Goal: Information Seeking & Learning: Learn about a topic

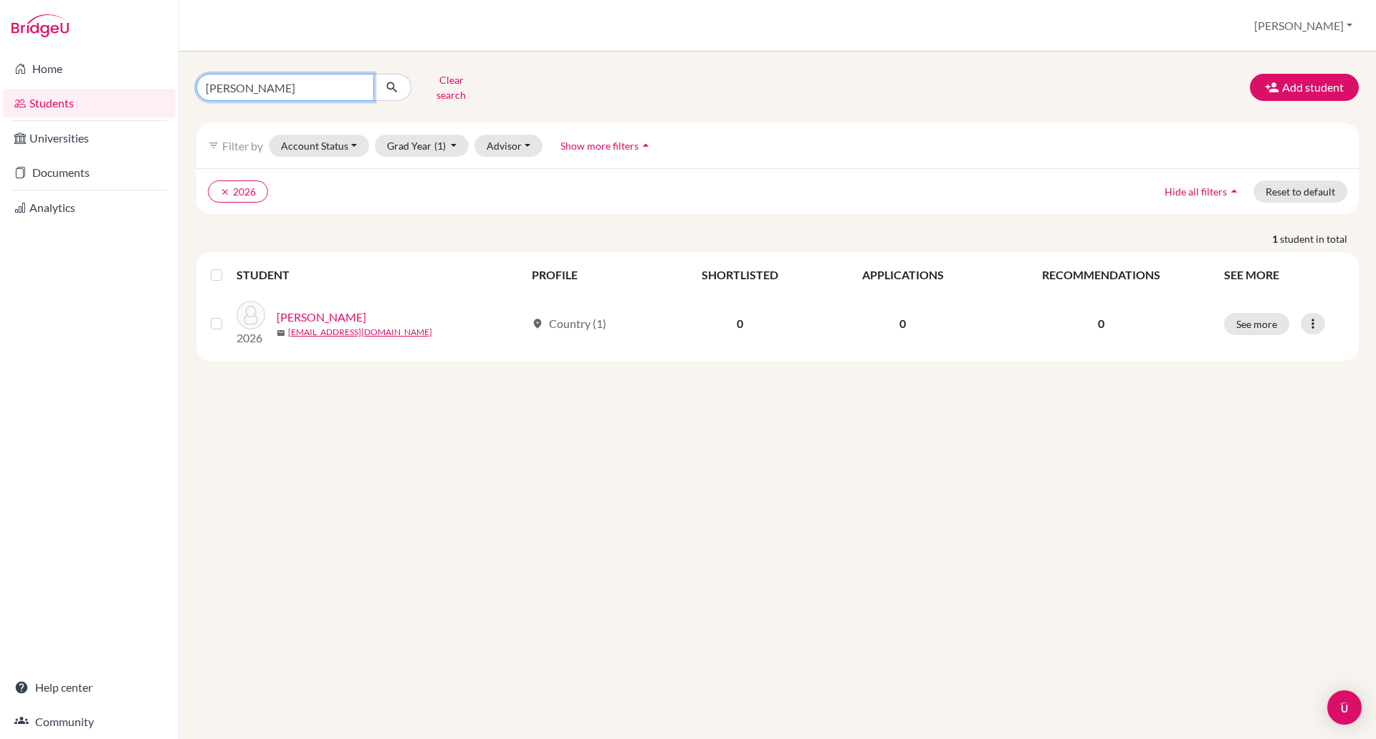
click at [274, 89] on input "jonathan" at bounding box center [285, 87] width 178 height 27
type input "j"
type input "siyen"
click button "submit" at bounding box center [392, 87] width 38 height 27
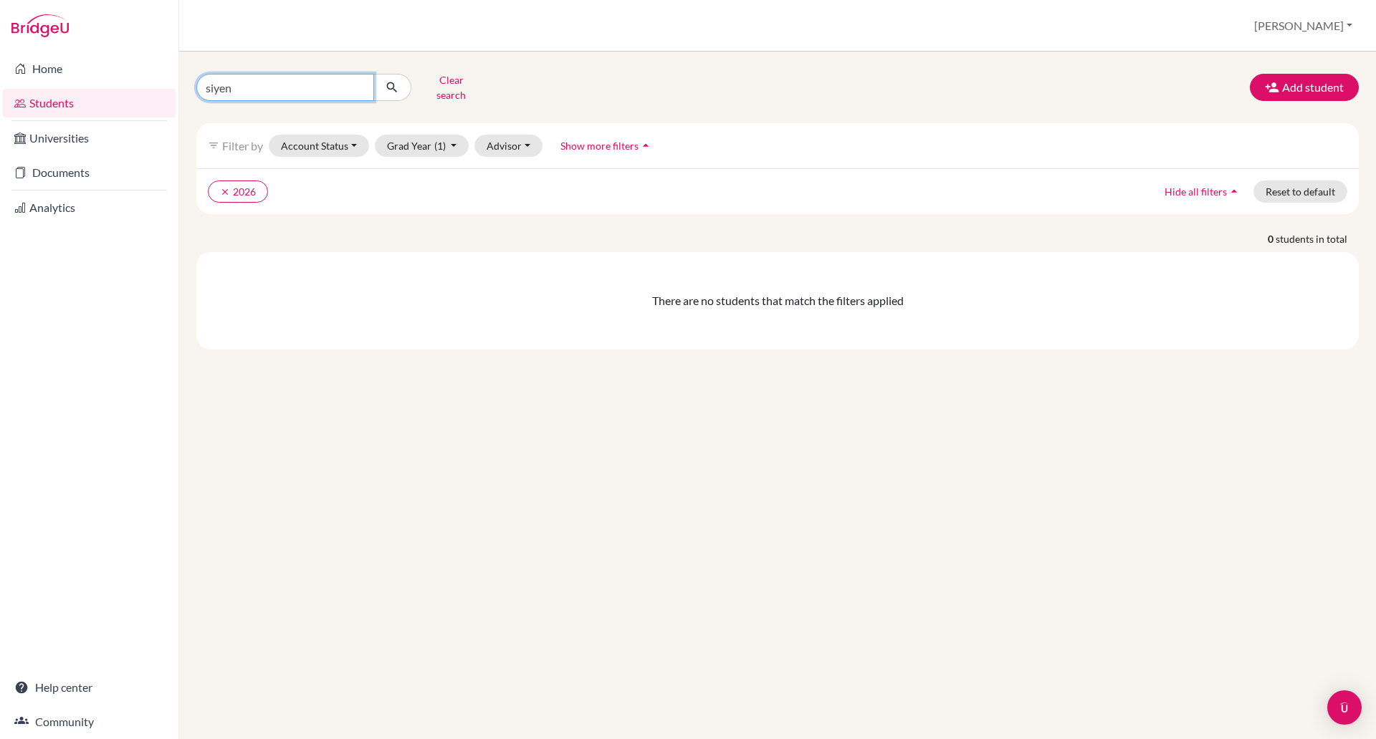
click at [228, 80] on input "siyen" at bounding box center [285, 87] width 178 height 27
type input "siyeon"
click button "submit" at bounding box center [392, 87] width 38 height 27
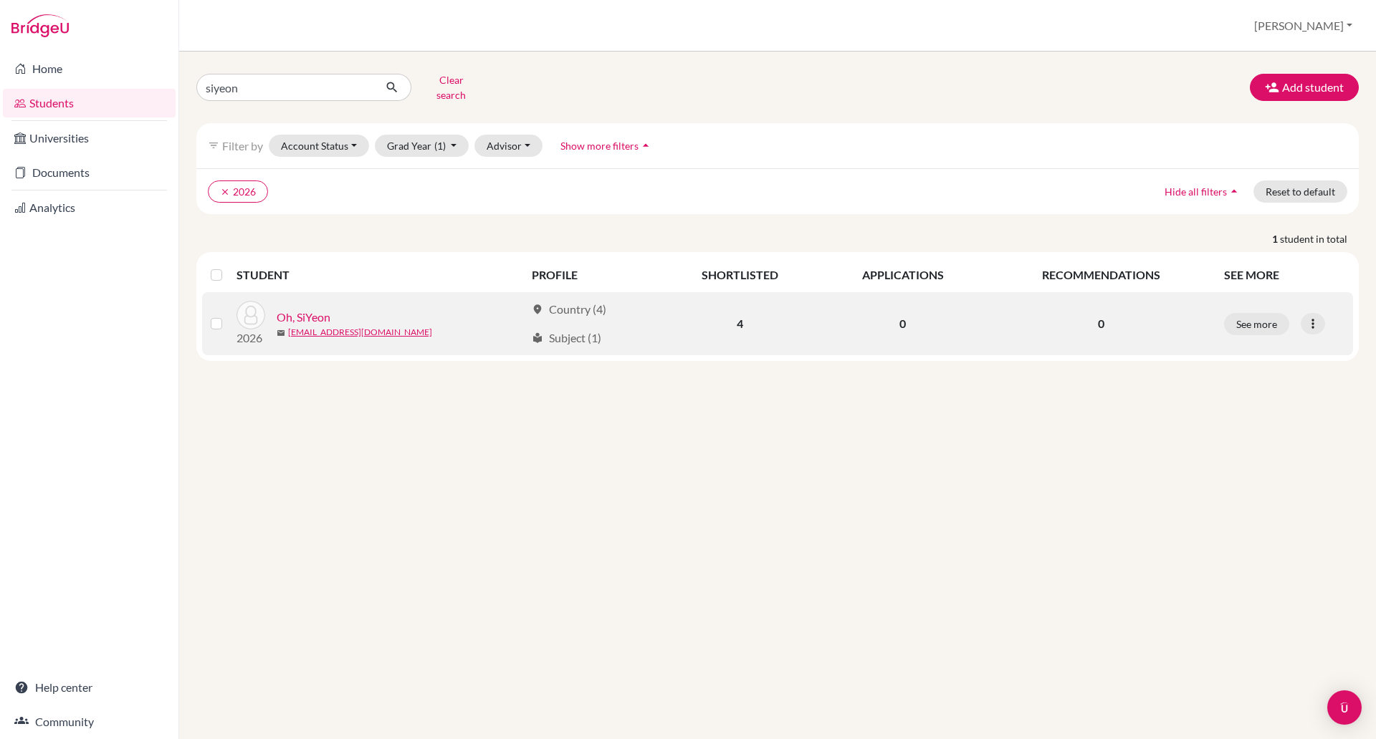
click at [300, 309] on link "Oh, SiYeon" at bounding box center [304, 317] width 54 height 17
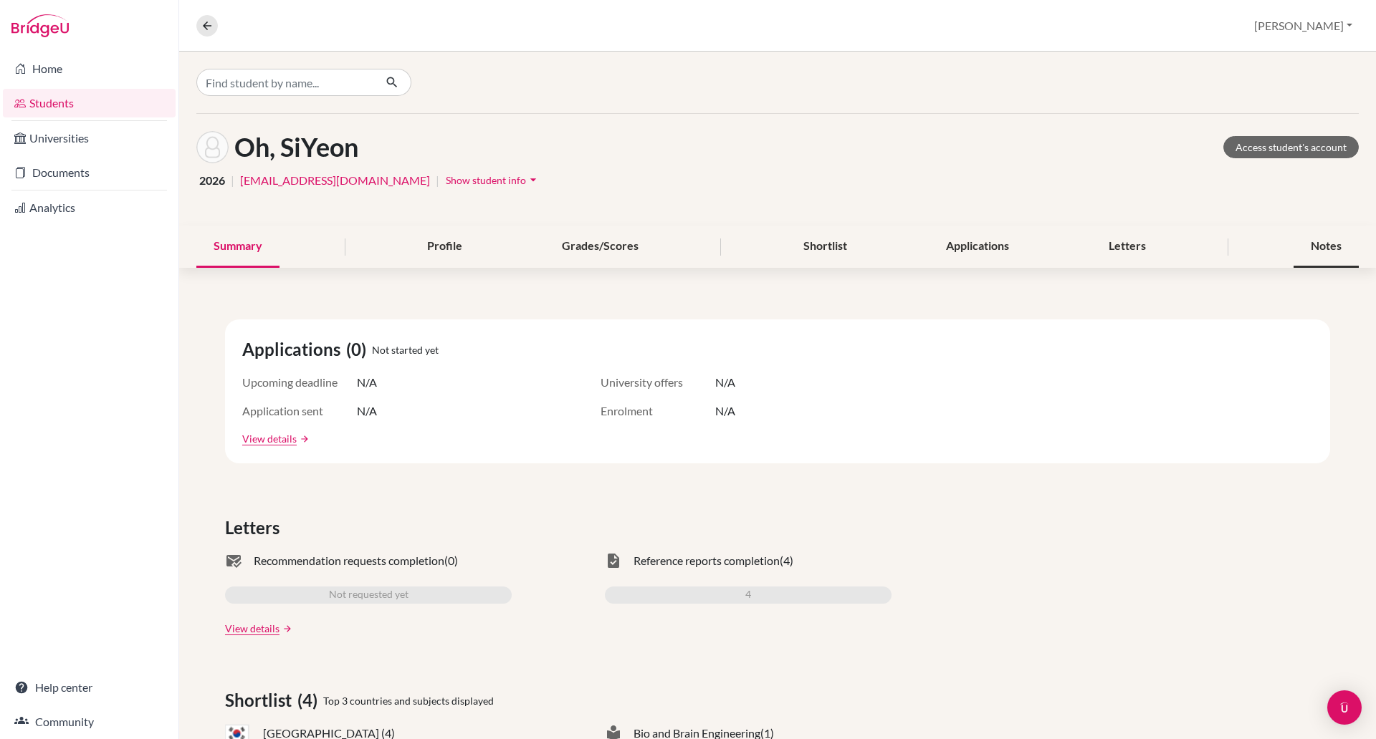
click at [1294, 243] on div "Notes" at bounding box center [1325, 247] width 65 height 42
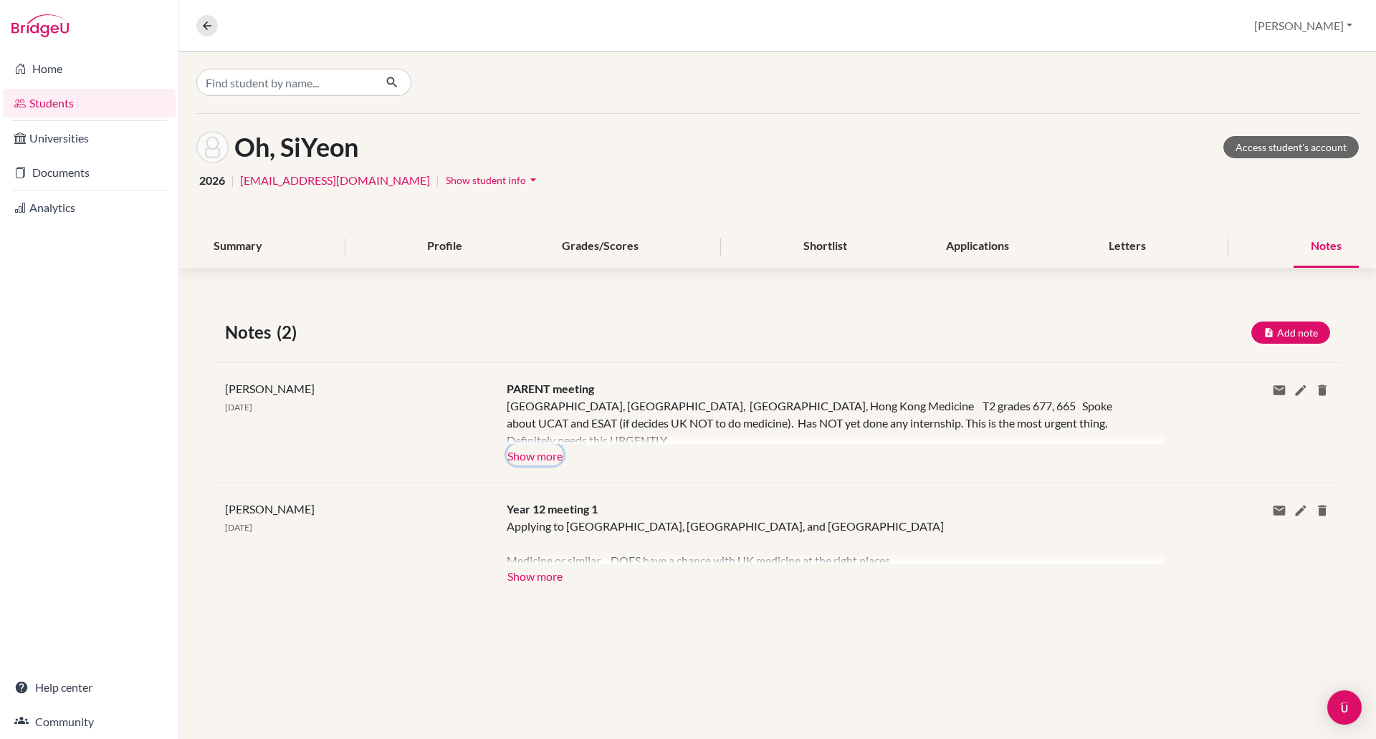
click at [546, 455] on button "Show more" at bounding box center [535, 454] width 57 height 21
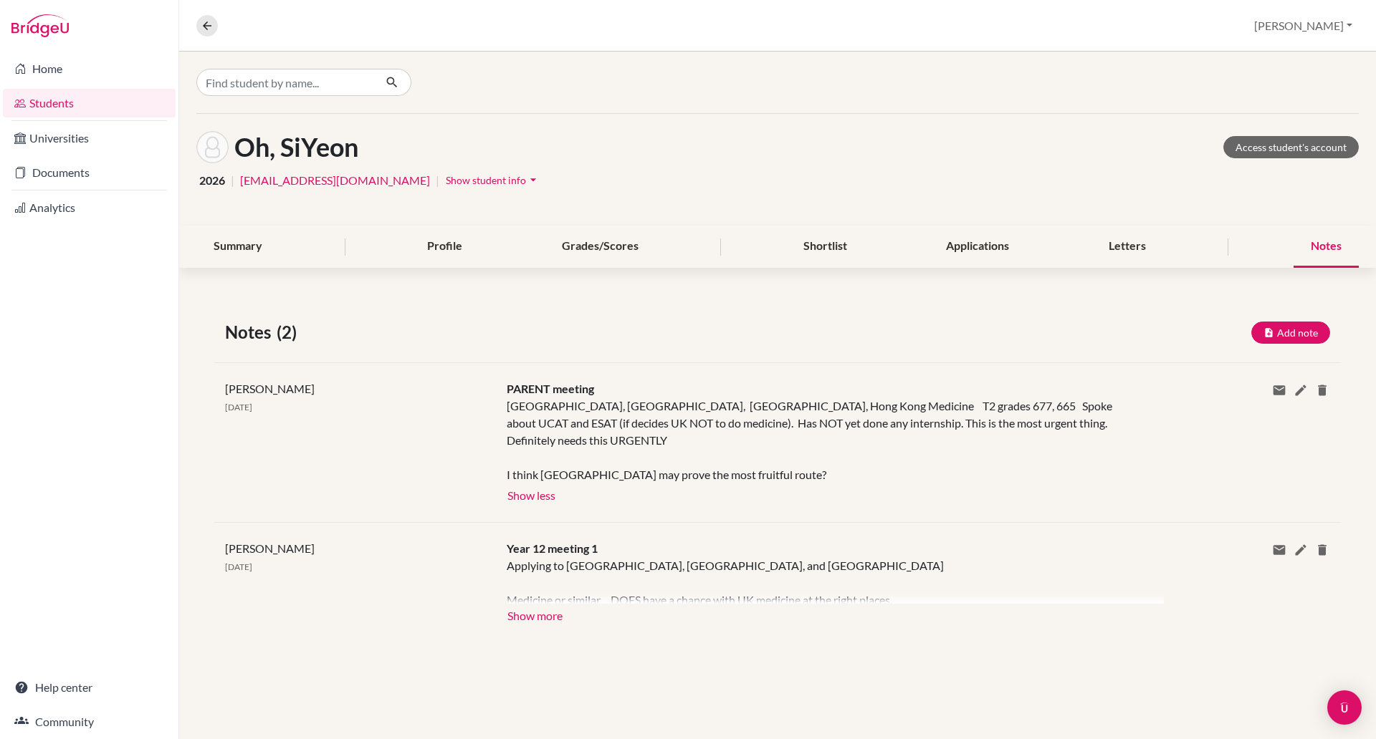
click at [1315, 249] on div "Notes" at bounding box center [1325, 247] width 65 height 42
click at [1317, 244] on div "Notes" at bounding box center [1325, 247] width 65 height 42
click at [1275, 143] on link "Access student's account" at bounding box center [1290, 147] width 135 height 22
click at [1275, 149] on link "Access student's account" at bounding box center [1290, 147] width 135 height 22
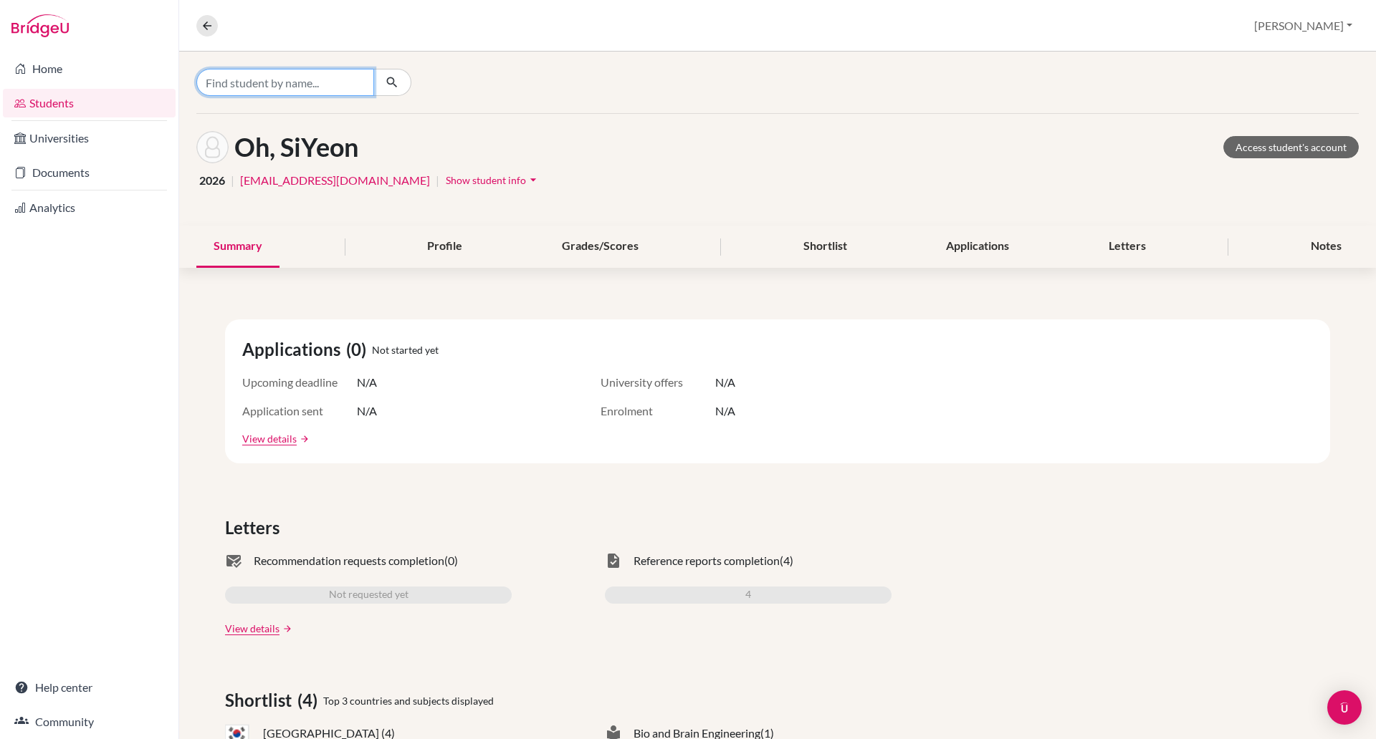
click at [294, 81] on input "Find student by name..." at bounding box center [285, 82] width 178 height 27
type input "ngo anh tuan"
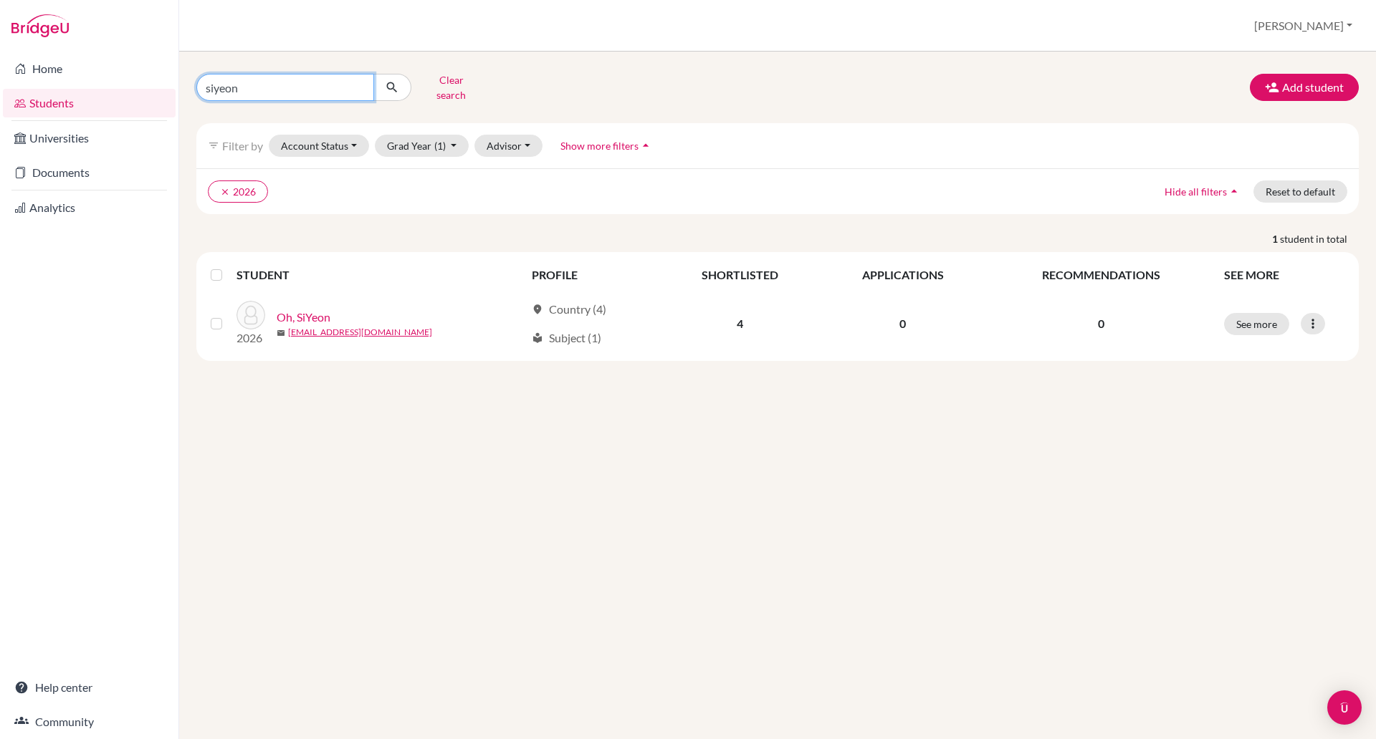
click at [269, 85] on input "siyeon" at bounding box center [285, 87] width 178 height 27
type input "s"
type input "ngu"
click button "submit" at bounding box center [392, 87] width 38 height 27
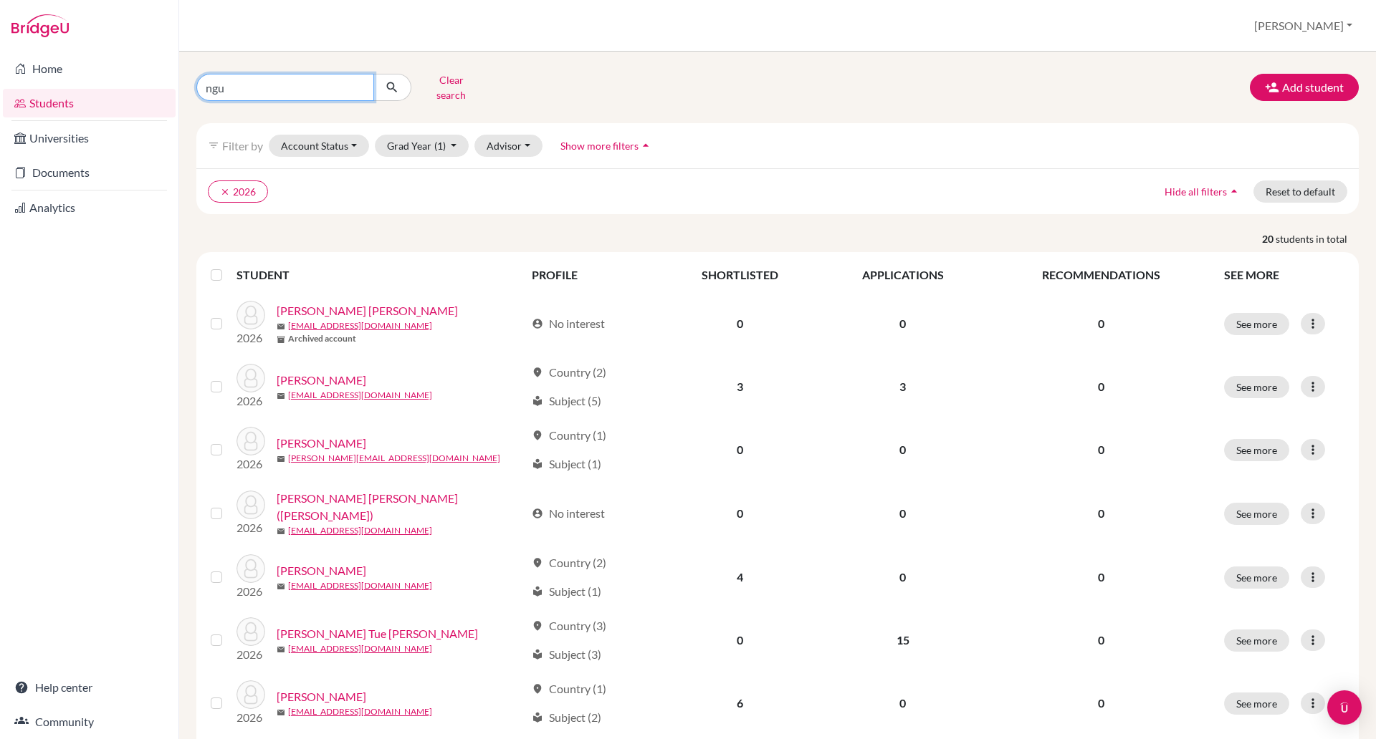
click at [269, 85] on input "ngu" at bounding box center [285, 87] width 178 height 27
type input "ngu tuan"
click button "submit" at bounding box center [392, 87] width 38 height 27
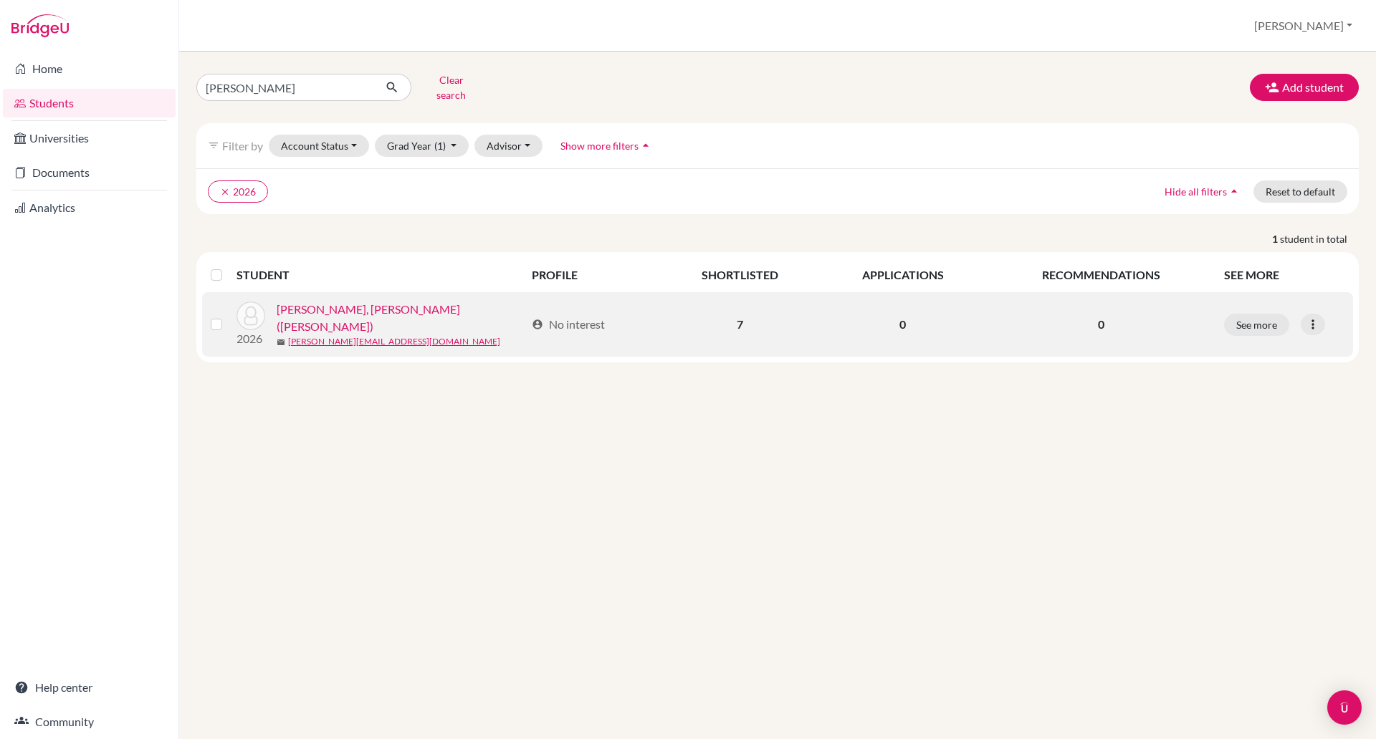
click at [325, 307] on link "Nguyen, Le Tuan Anh (Tony)" at bounding box center [401, 318] width 249 height 34
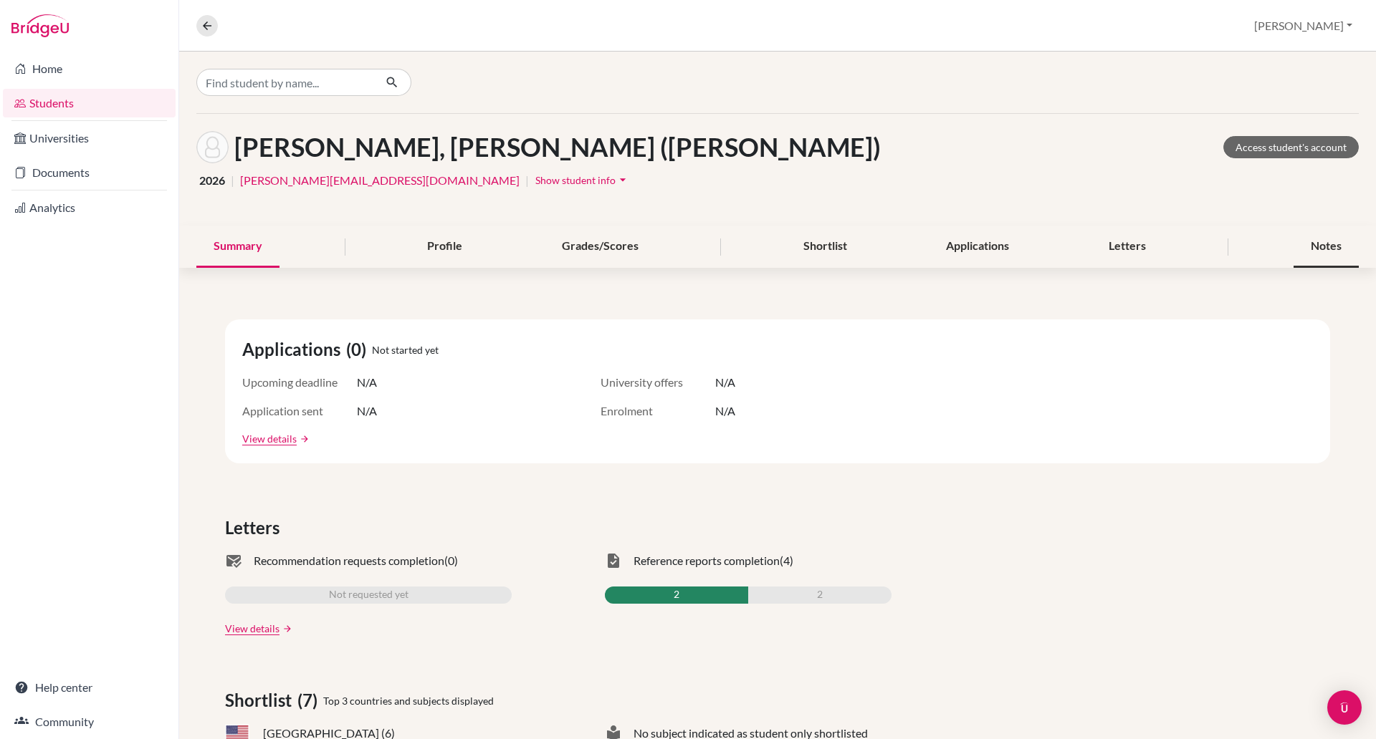
click at [1322, 247] on div "Notes" at bounding box center [1325, 247] width 65 height 42
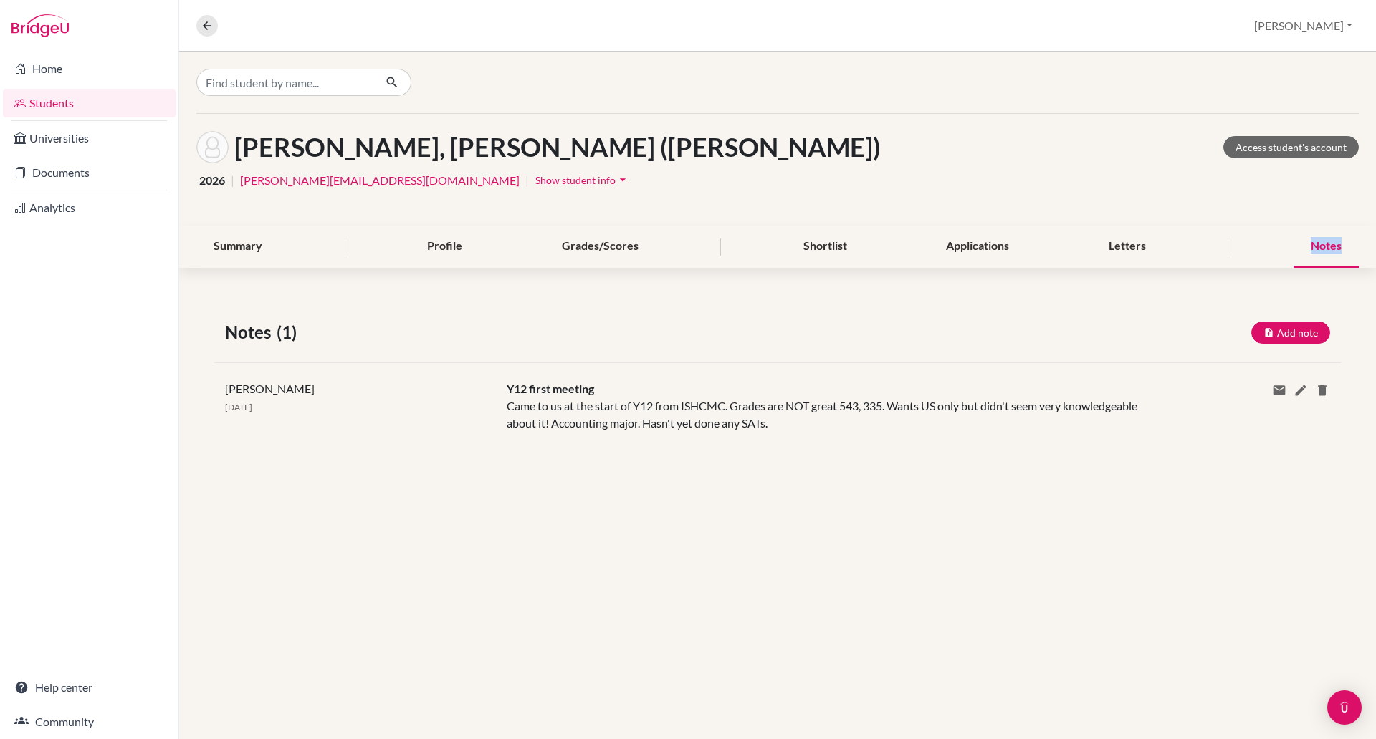
click at [1322, 247] on div "Notes" at bounding box center [1325, 247] width 65 height 42
click at [254, 88] on input "Find student by name..." at bounding box center [285, 82] width 178 height 27
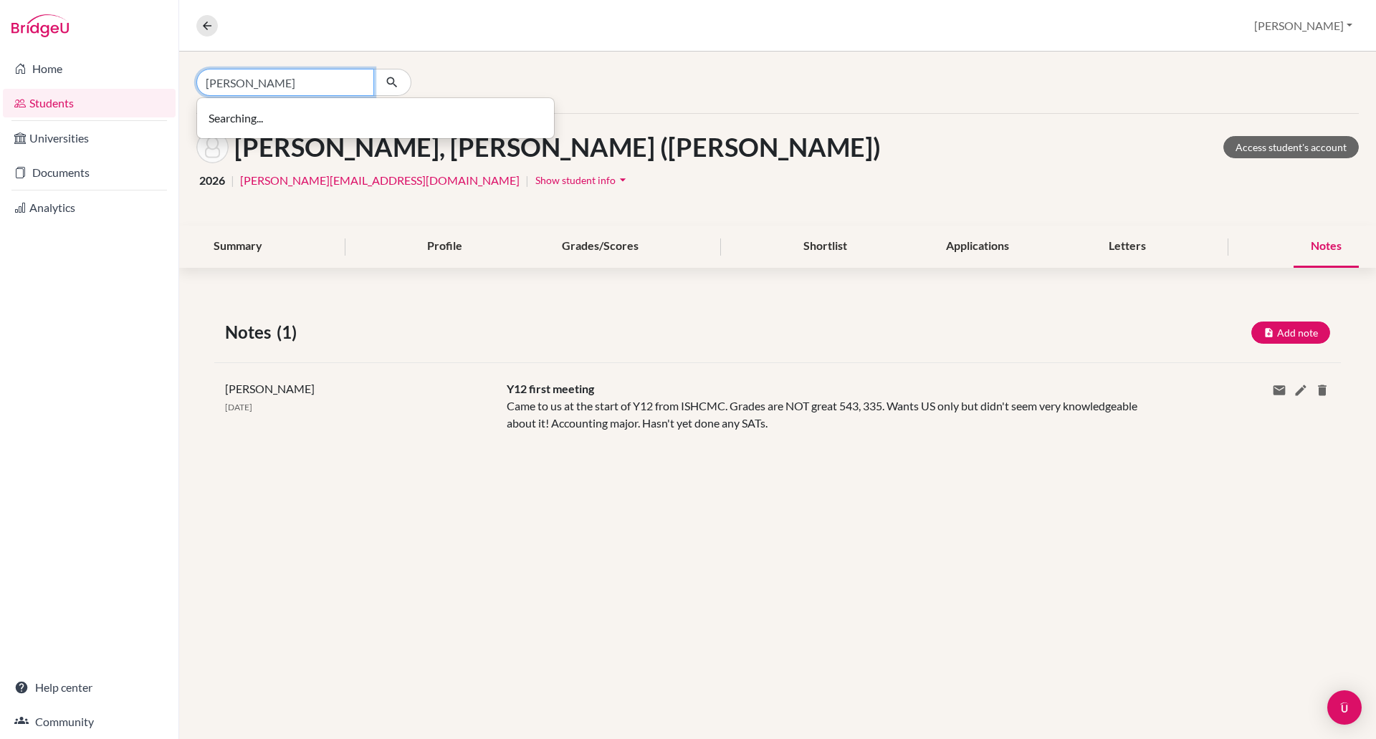
type input "anh tuan pham"
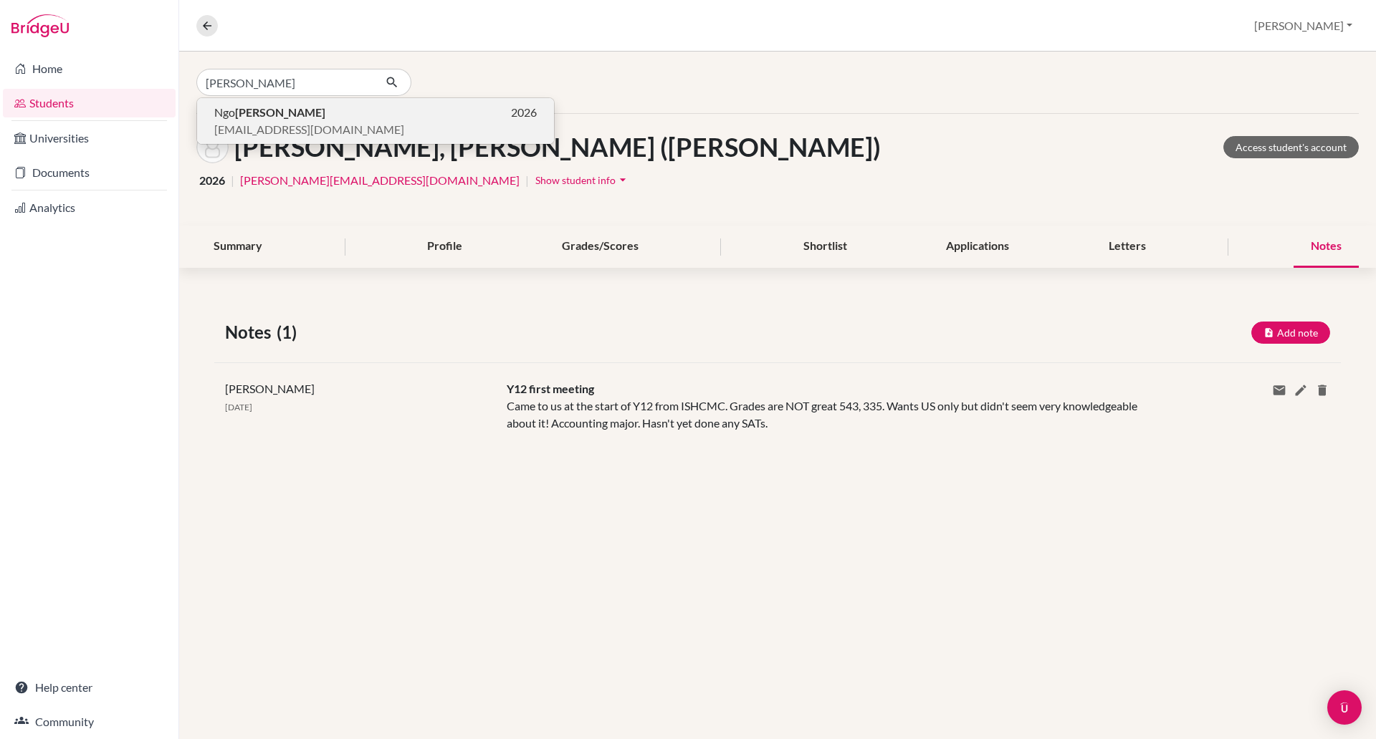
click at [303, 131] on span "apham3@bisvietnam.com" at bounding box center [309, 129] width 190 height 17
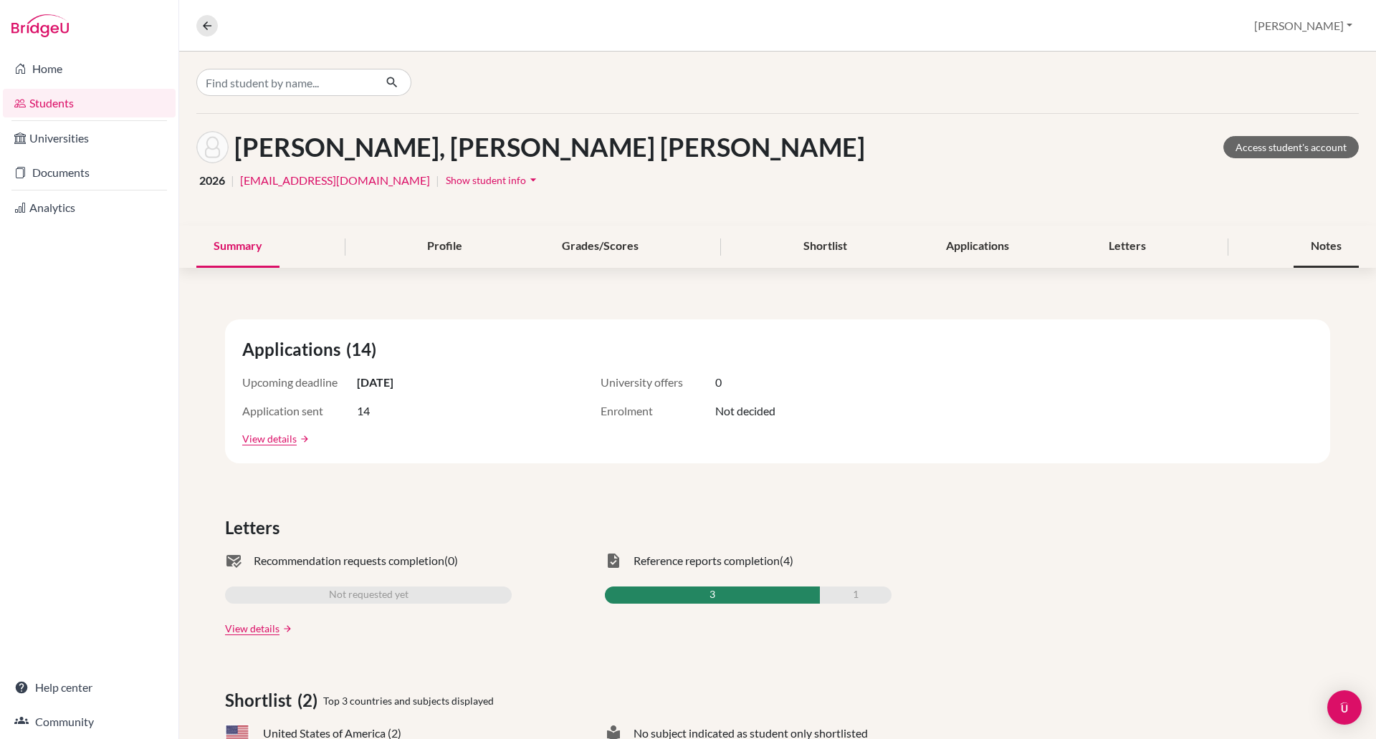
click at [1296, 246] on div "Notes" at bounding box center [1325, 247] width 65 height 42
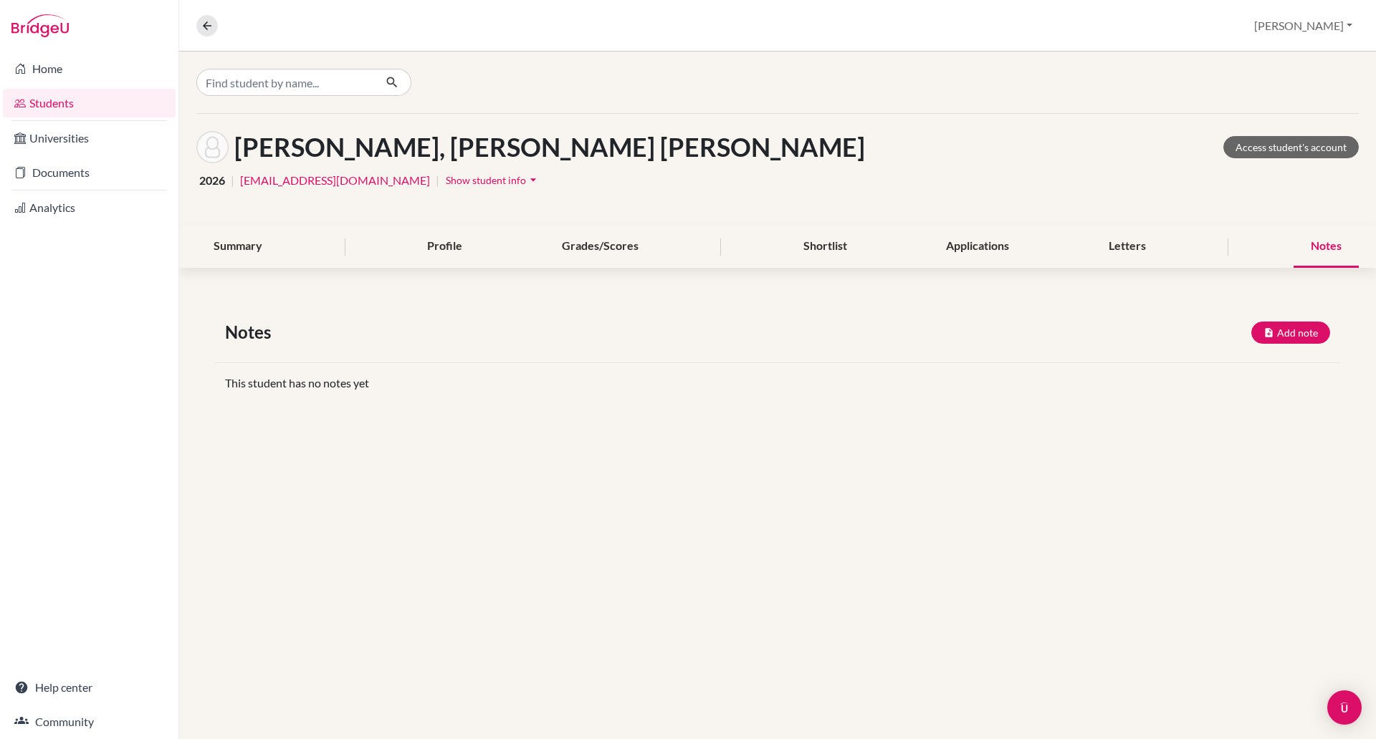
click at [456, 183] on span "Show student info" at bounding box center [486, 180] width 80 height 12
click at [453, 178] on span "Show student info" at bounding box center [486, 180] width 80 height 12
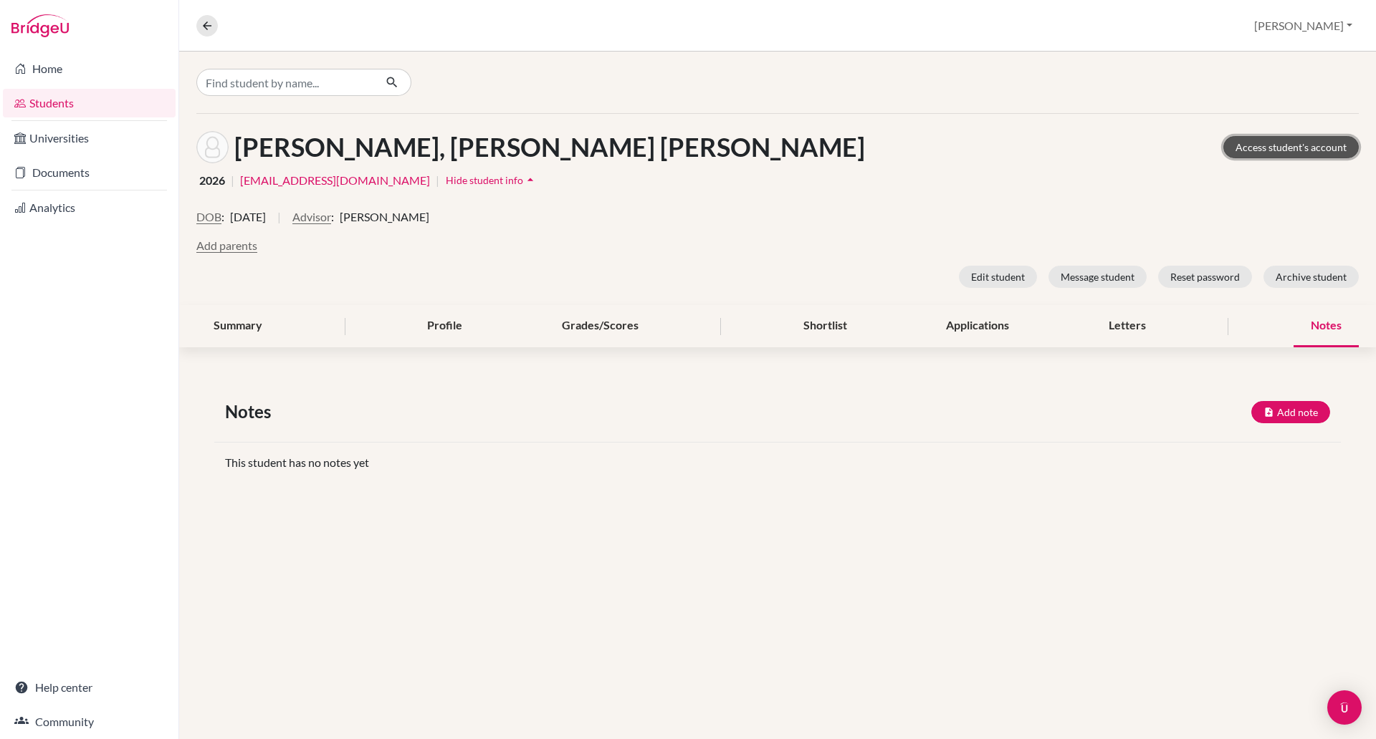
click at [1257, 144] on link "Access student's account" at bounding box center [1290, 147] width 135 height 22
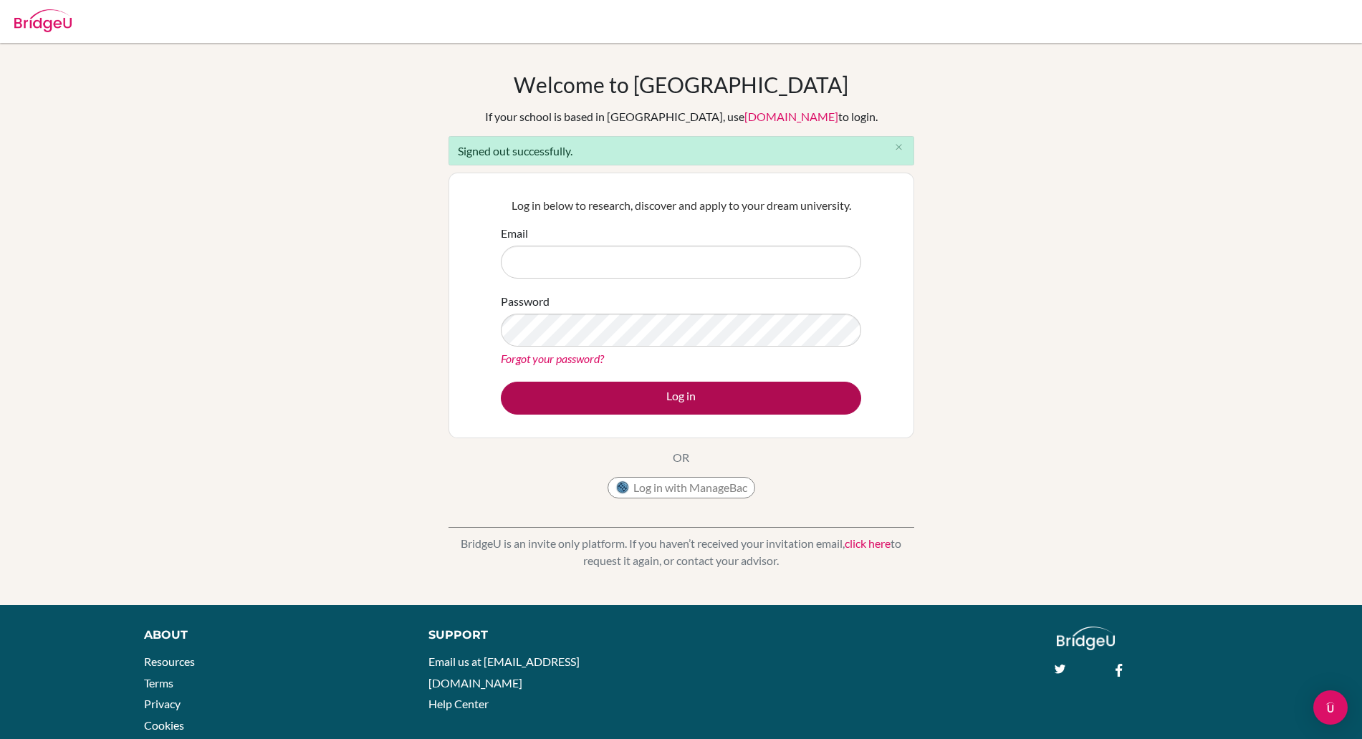
type input "paul.rispin@bisvietnam.com"
click at [570, 396] on button "Log in" at bounding box center [681, 398] width 360 height 33
type input "[PERSON_NAME][EMAIL_ADDRESS][PERSON_NAME][DOMAIN_NAME]"
click at [606, 398] on button "Log in" at bounding box center [681, 398] width 360 height 33
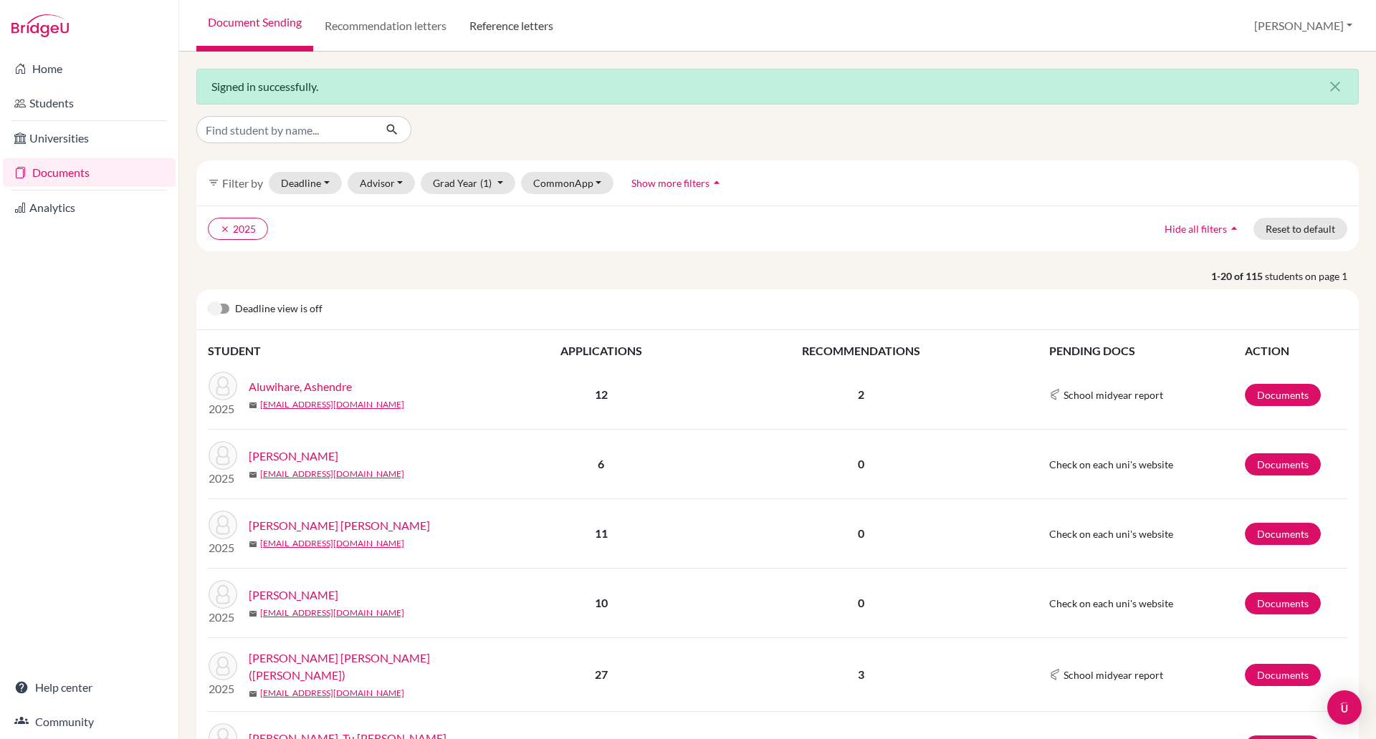
click at [490, 22] on link "Reference letters" at bounding box center [511, 26] width 107 height 52
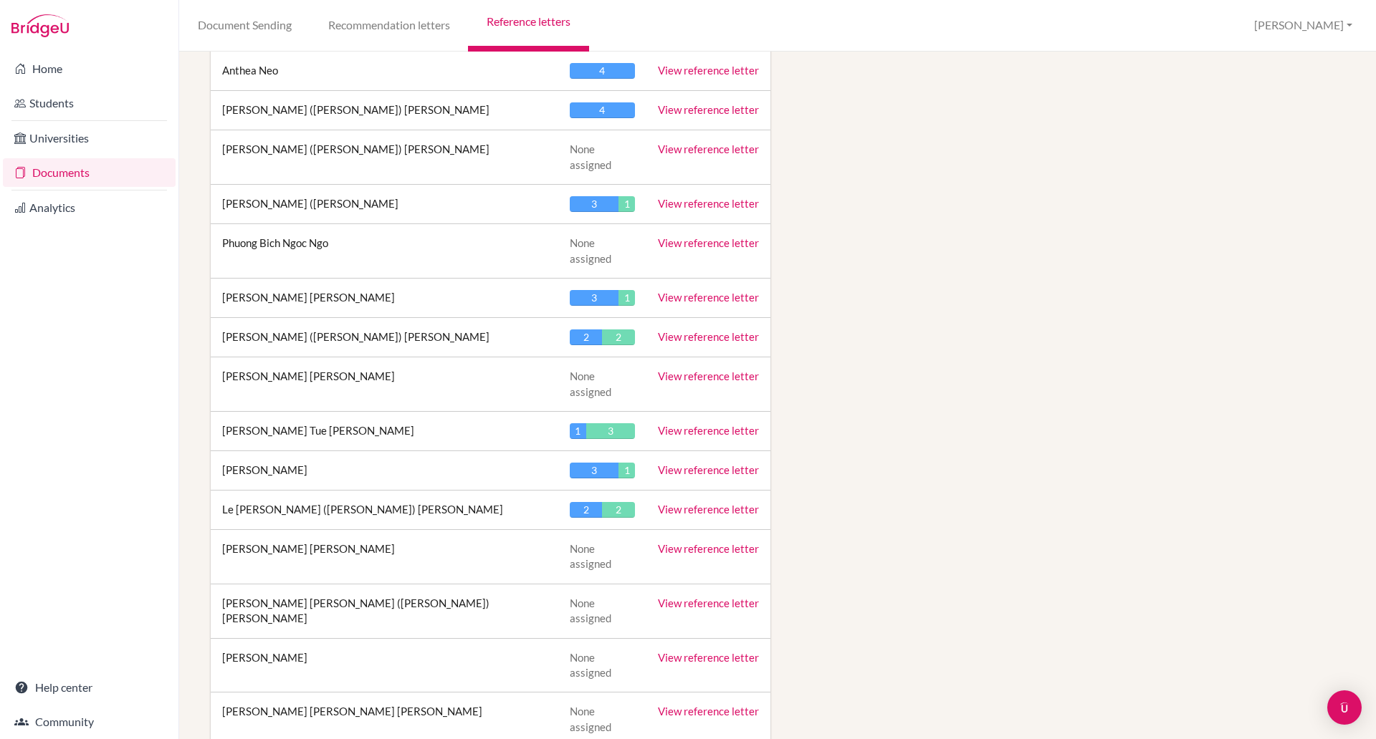
scroll to position [4594, 0]
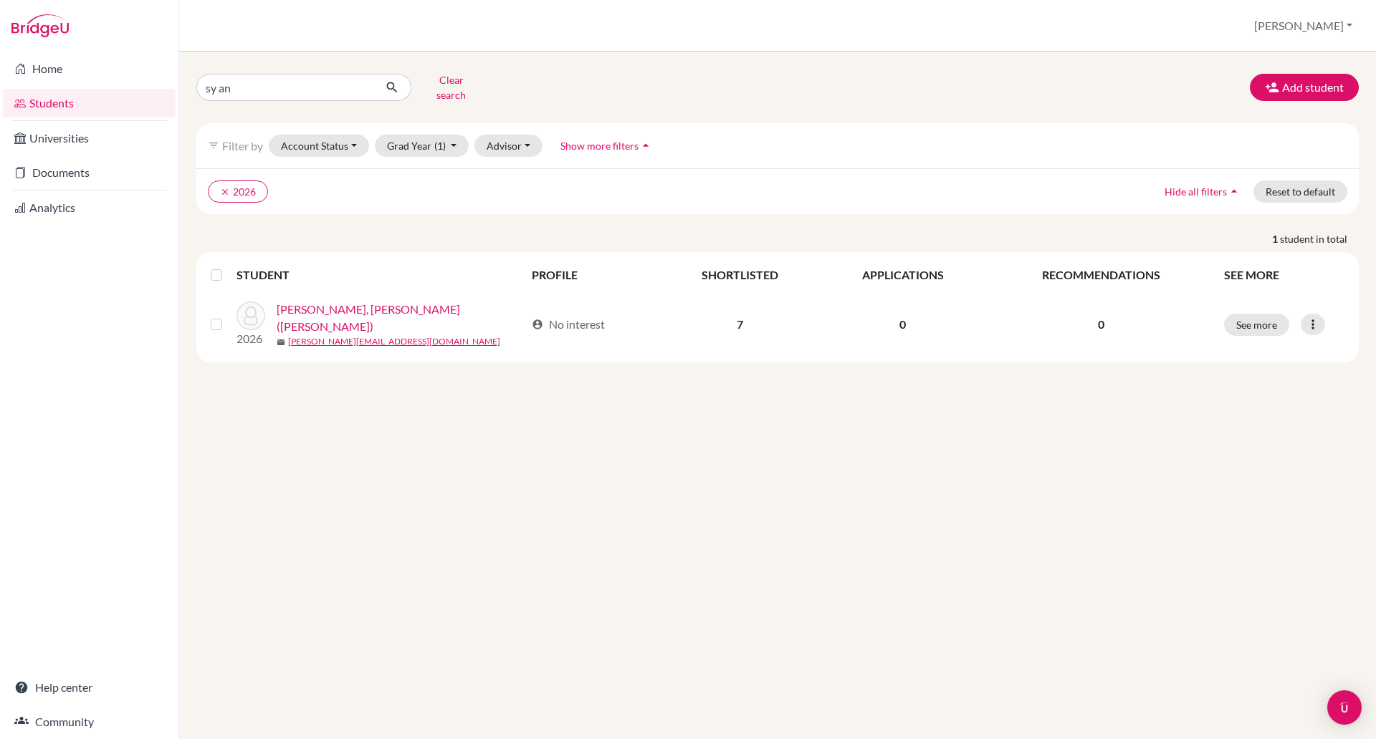
type input "[PERSON_NAME]"
click button "submit" at bounding box center [392, 87] width 38 height 27
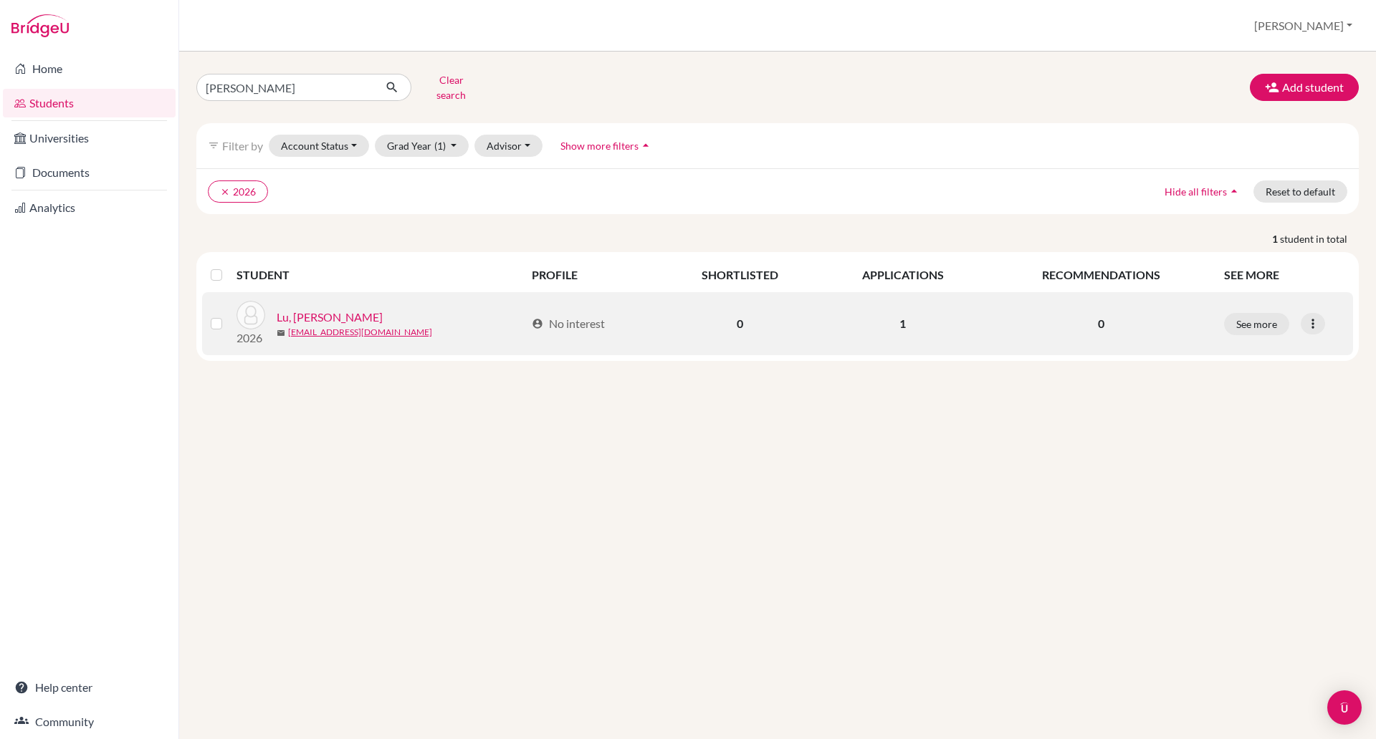
click at [302, 309] on link "Lu, [PERSON_NAME]" at bounding box center [330, 317] width 106 height 17
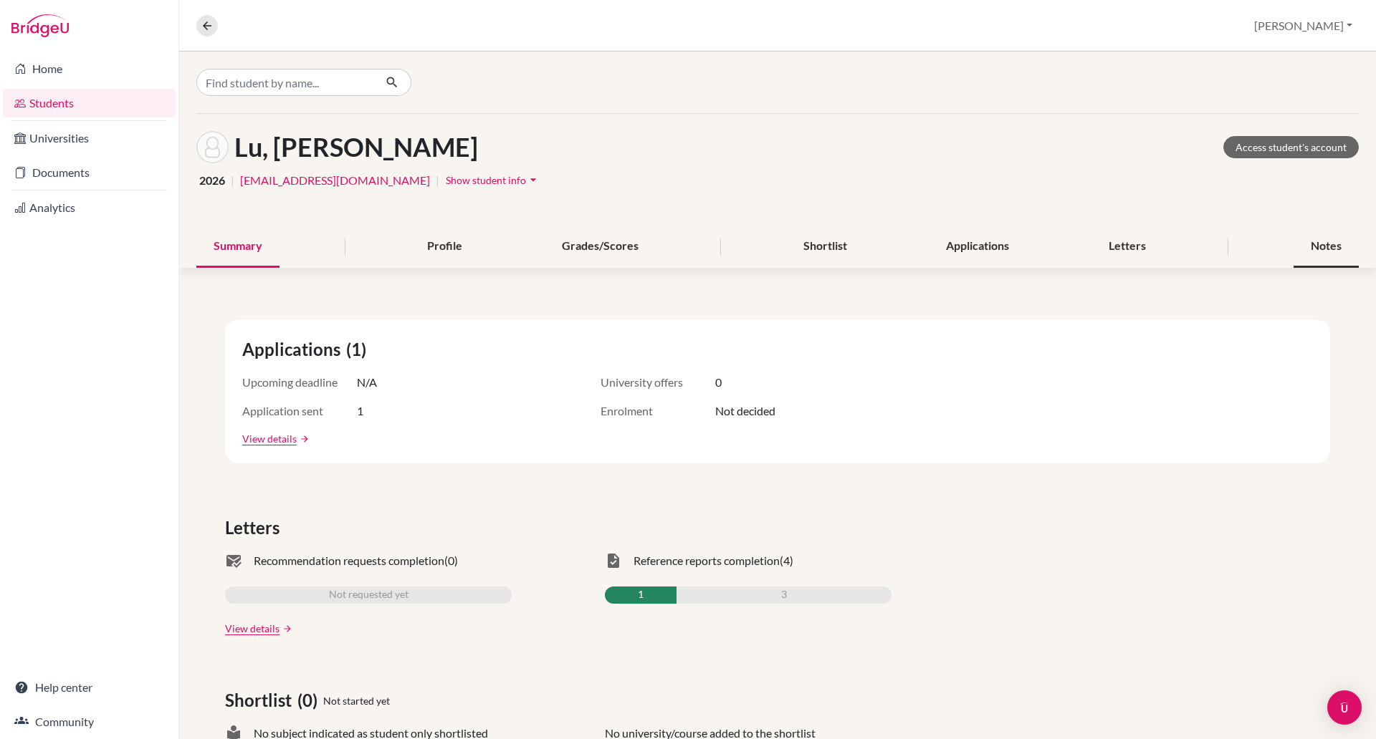
click at [1316, 244] on div "Notes" at bounding box center [1325, 247] width 65 height 42
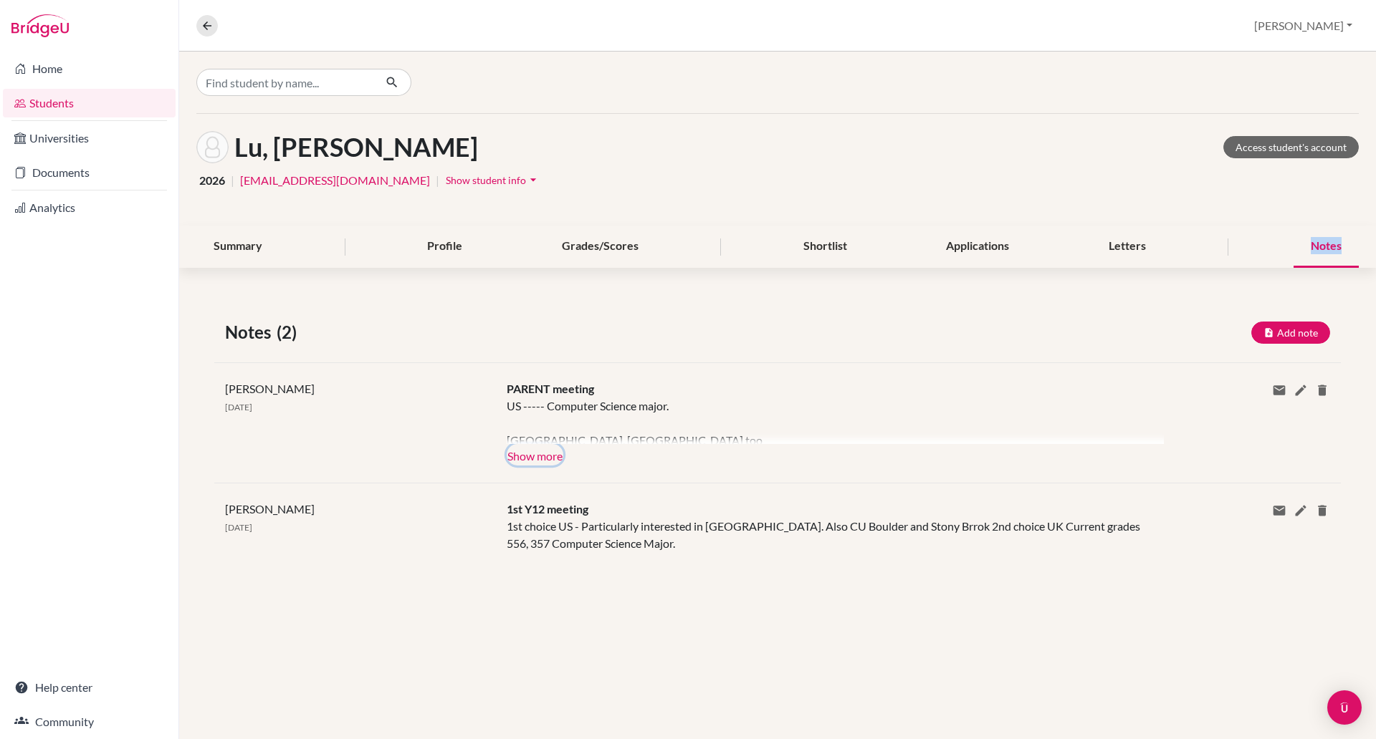
click at [543, 453] on button "Show more" at bounding box center [535, 454] width 57 height 21
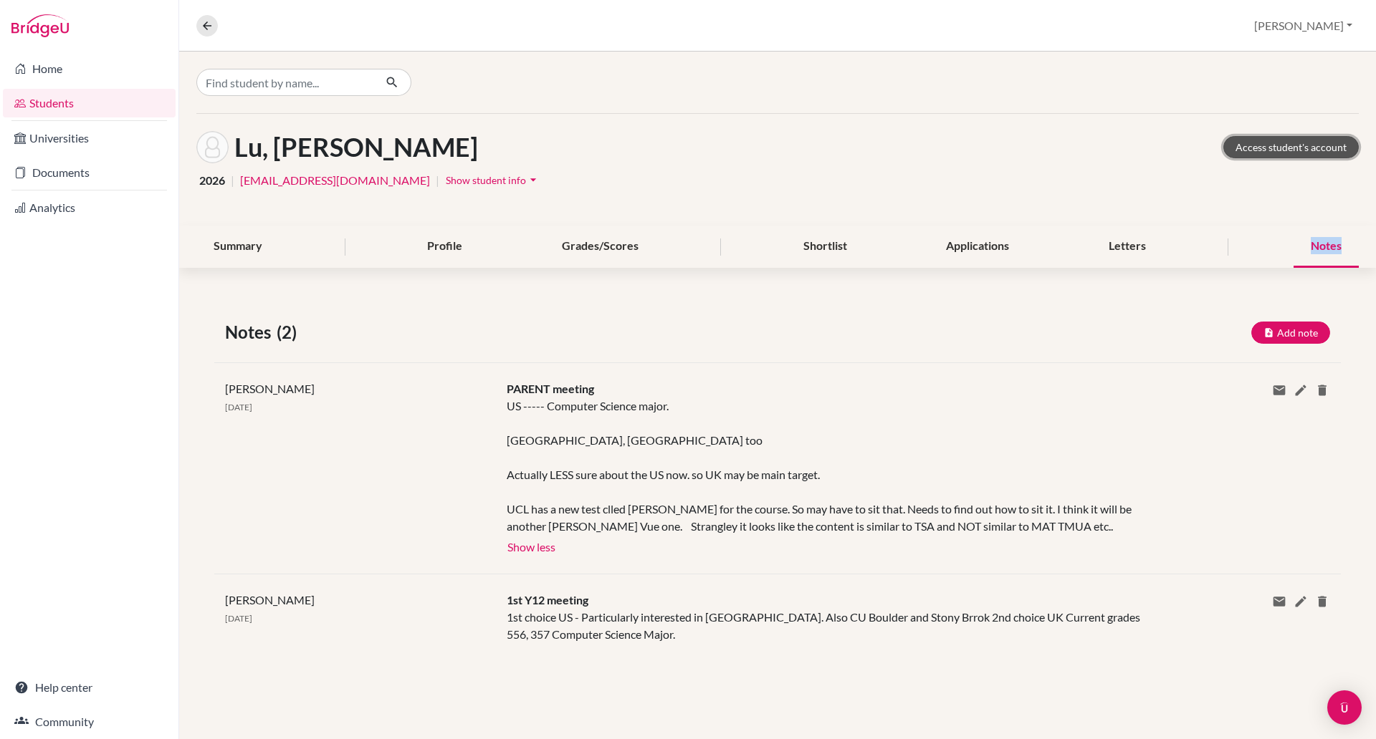
click at [1252, 144] on link "Access student's account" at bounding box center [1290, 147] width 135 height 22
